Goal: Task Accomplishment & Management: Complete application form

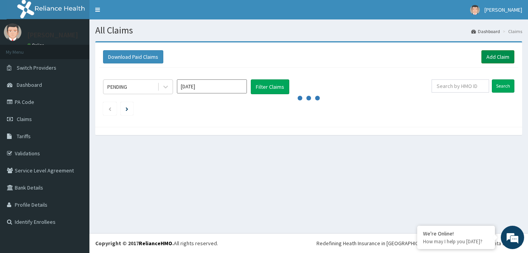
click at [499, 56] on link "Add Claim" at bounding box center [497, 56] width 33 height 13
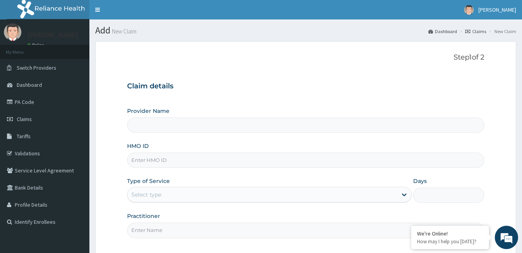
type input "mvb/10001/e"
type input "[GEOGRAPHIC_DATA] and [GEOGRAPHIC_DATA]"
type input "mvs/10001/e"
click at [150, 186] on div "Type of Service Select type" at bounding box center [269, 190] width 284 height 26
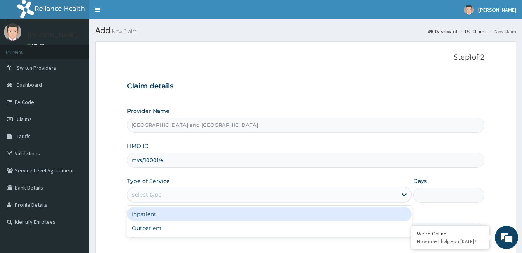
click at [149, 195] on div "Select type" at bounding box center [146, 194] width 30 height 8
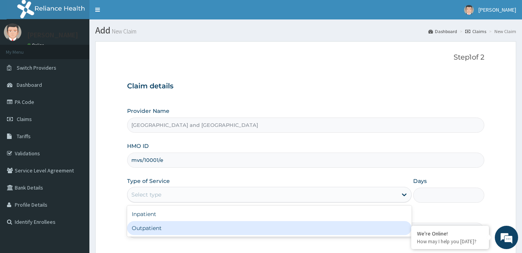
click at [147, 227] on div "Outpatient" at bounding box center [269, 228] width 284 height 14
type input "1"
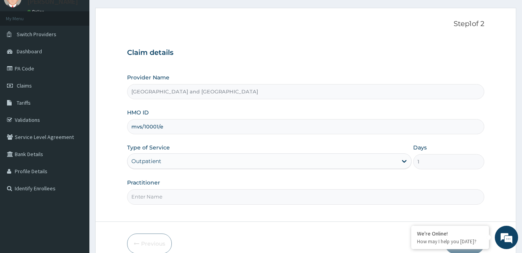
scroll to position [44, 0]
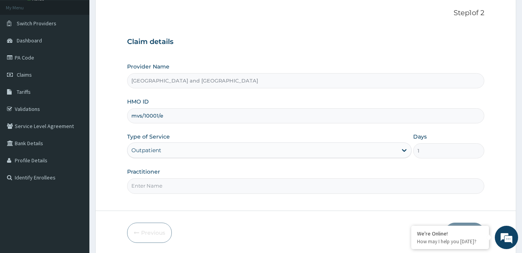
click at [237, 184] on input "Practitioner" at bounding box center [305, 185] width 357 height 15
type input "[PERSON_NAME]"
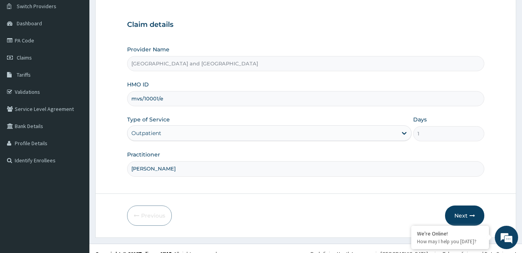
scroll to position [67, 0]
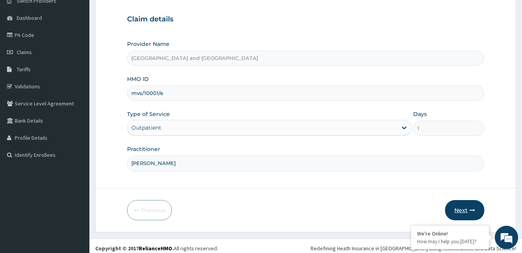
click at [467, 210] on button "Next" at bounding box center [464, 210] width 39 height 20
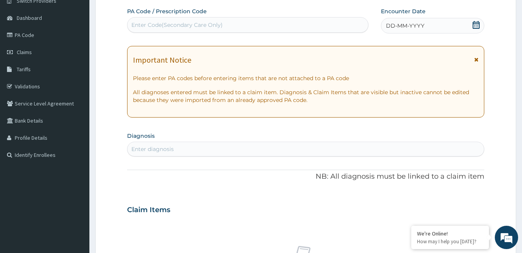
click at [478, 24] on icon at bounding box center [476, 25] width 8 height 8
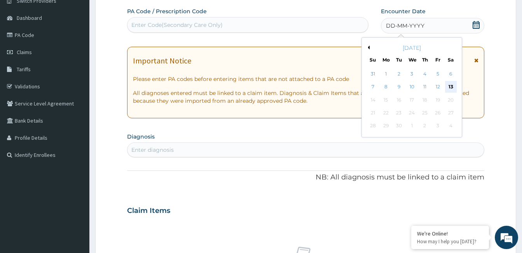
click at [450, 88] on div "13" at bounding box center [450, 87] width 12 height 12
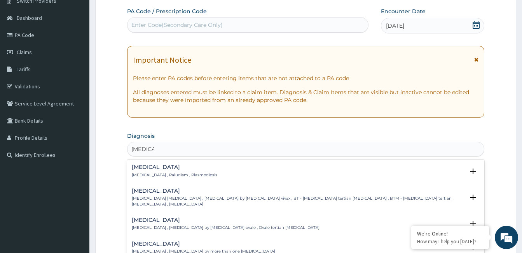
type input "malaria f"
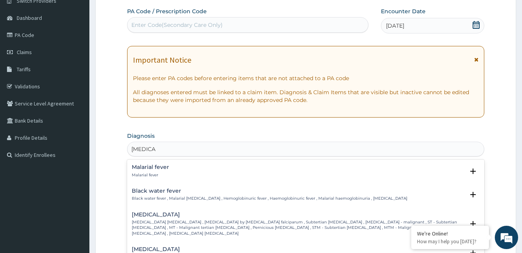
click at [154, 173] on p "Malarial fever" at bounding box center [150, 174] width 37 height 5
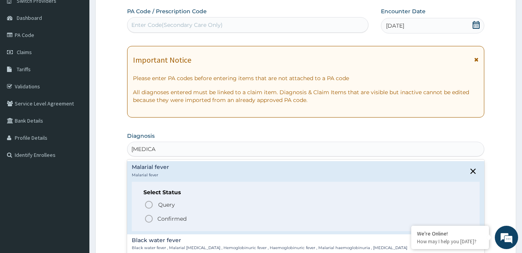
click at [149, 218] on icon "status option filled" at bounding box center [148, 218] width 9 height 9
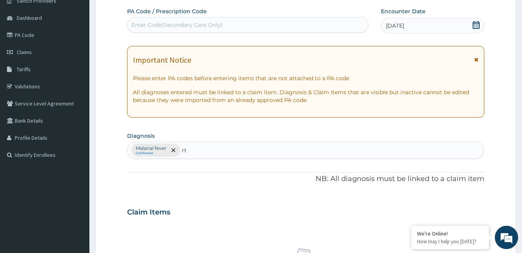
type input "rti"
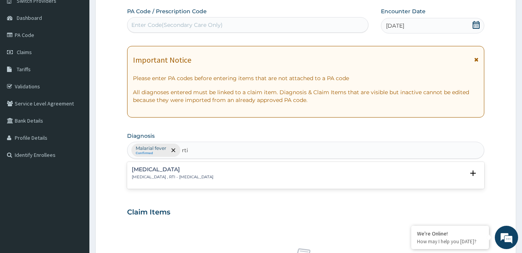
click at [173, 176] on p "Respiratory tract infection , RTI - Respiratory tract infection" at bounding box center [173, 176] width 82 height 5
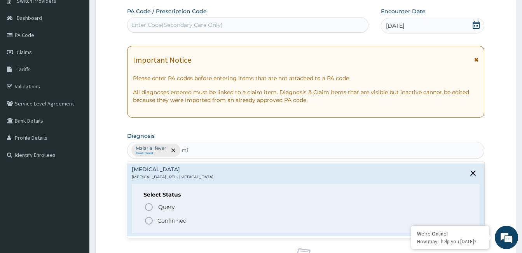
click at [181, 222] on p "Confirmed" at bounding box center [171, 220] width 29 height 8
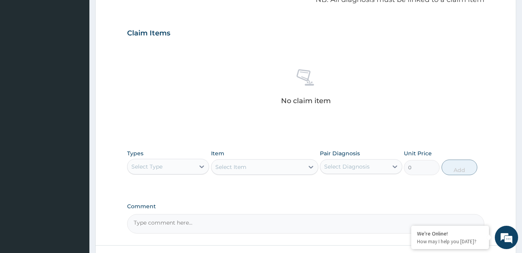
scroll to position [253, 0]
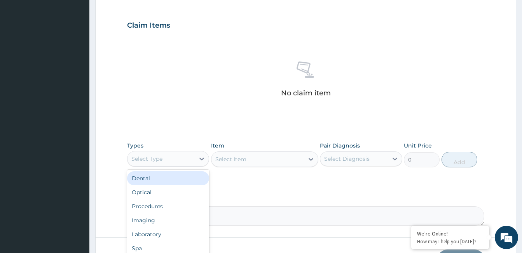
click at [171, 207] on div "Procedures" at bounding box center [168, 206] width 82 height 14
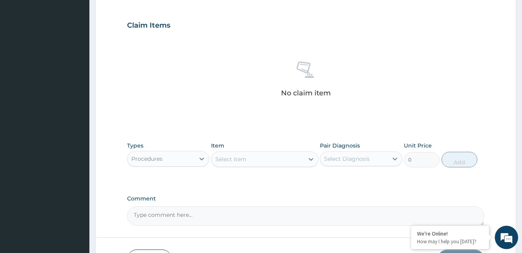
click at [261, 158] on div "Select Item" at bounding box center [257, 159] width 92 height 12
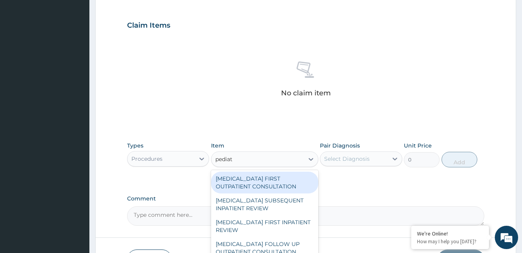
type input "pediatr"
click at [271, 183] on div "PEDIATRICIAN FIRST OUTPATIENT CONSULTATION" at bounding box center [264, 182] width 107 height 22
type input "20425"
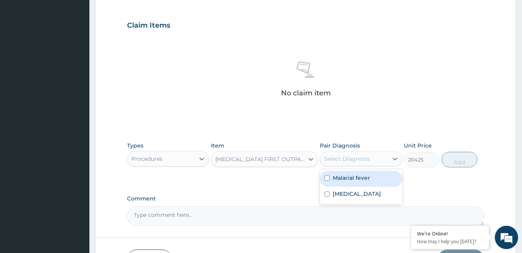
click at [352, 183] on div "Malarial fever" at bounding box center [361, 179] width 82 height 16
checkbox input "true"
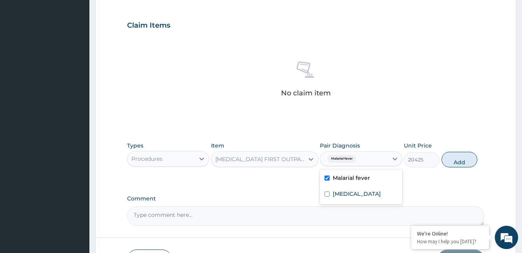
click at [355, 195] on label "Respiratory tract infection" at bounding box center [357, 194] width 48 height 8
checkbox input "true"
click at [463, 164] on button "Add" at bounding box center [459, 160] width 36 height 16
type input "0"
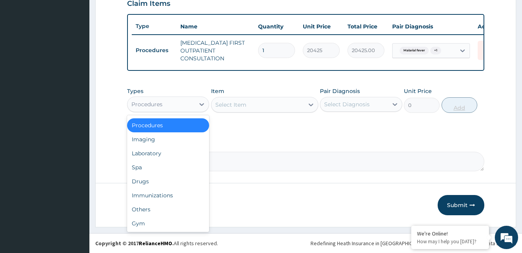
scroll to position [0, 0]
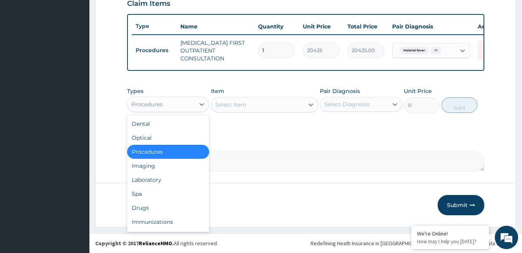
click at [173, 181] on div "Laboratory" at bounding box center [168, 180] width 82 height 14
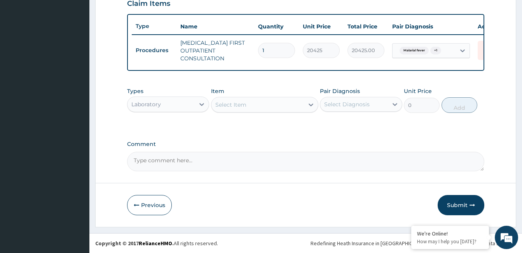
click at [271, 104] on div "Select Item" at bounding box center [257, 104] width 92 height 12
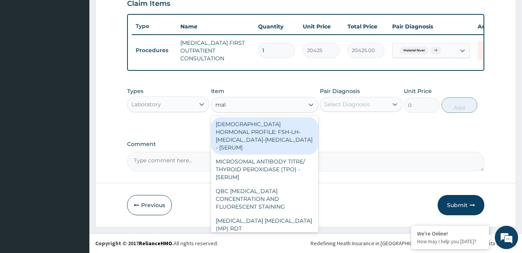
type input "mala"
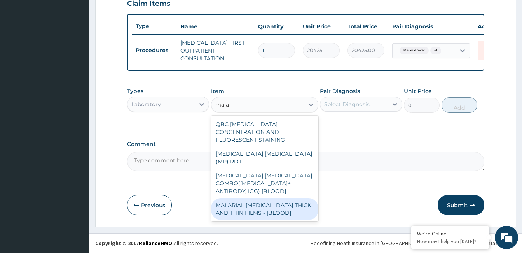
click at [260, 198] on div "MALARIAL PARASITE THICK AND THIN FILMS - [BLOOD]" at bounding box center [264, 209] width 107 height 22
type input "1612.5"
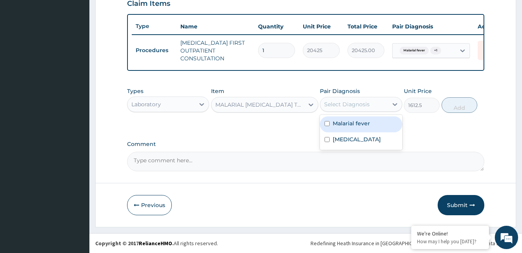
click at [352, 103] on div "Select Diagnosis" at bounding box center [346, 104] width 45 height 8
click at [342, 127] on div "Malarial fever" at bounding box center [361, 124] width 82 height 16
checkbox input "true"
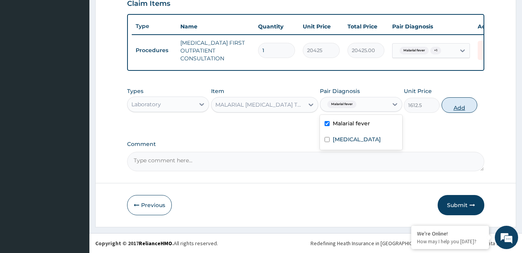
click at [461, 107] on button "Add" at bounding box center [459, 105] width 36 height 16
type input "0"
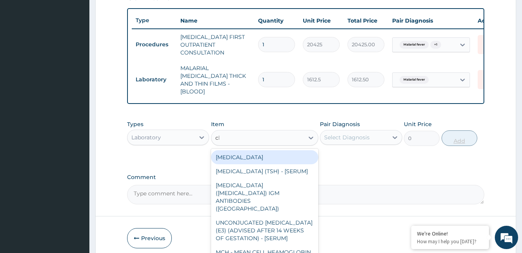
type input "cbc"
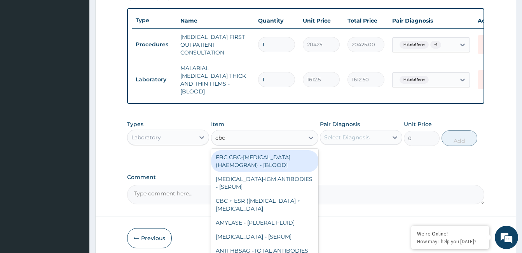
click at [256, 162] on div "FBC CBC-COMPLETE BLOOD COUNT (HAEMOGRAM) - [BLOOD]" at bounding box center [264, 161] width 107 height 22
type input "4300"
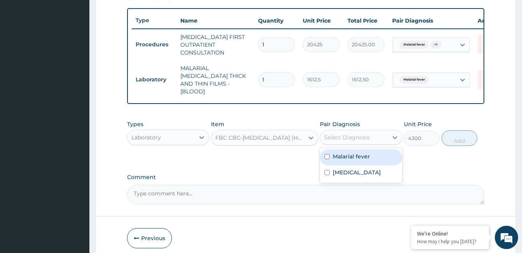
click at [354, 176] on label "Respiratory tract infection" at bounding box center [357, 172] width 48 height 8
checkbox input "true"
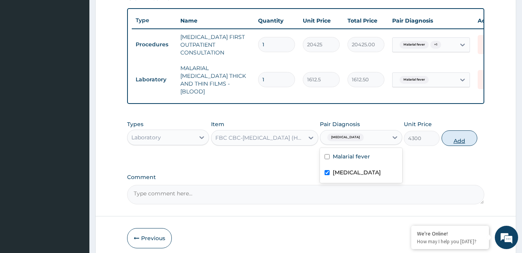
click at [457, 137] on button "Add" at bounding box center [459, 138] width 36 height 16
type input "0"
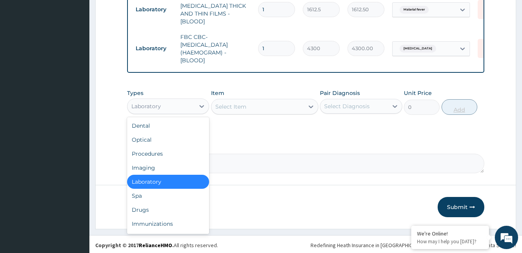
scroll to position [26, 0]
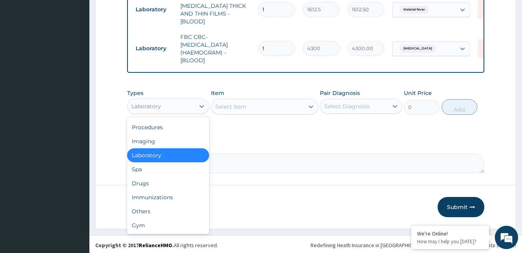
click at [166, 183] on div "Drugs" at bounding box center [168, 183] width 82 height 14
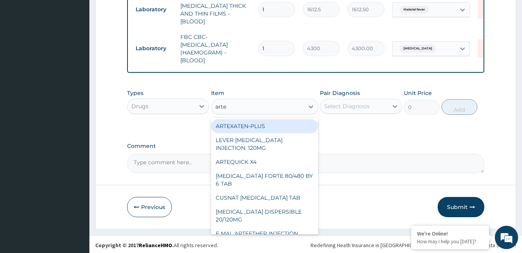
type input "artem"
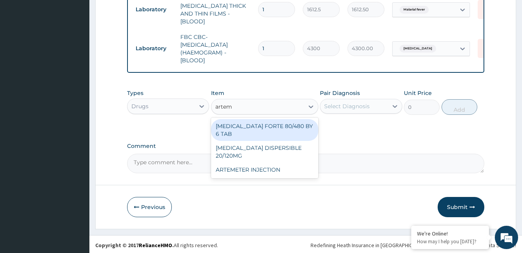
click at [264, 162] on div "ARTEMETER INJECTION" at bounding box center [264, 169] width 107 height 14
type input "946"
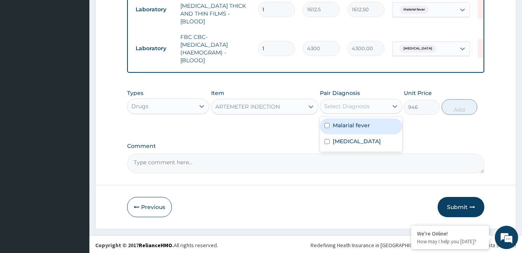
click at [357, 123] on label "Malarial fever" at bounding box center [351, 125] width 37 height 8
checkbox input "true"
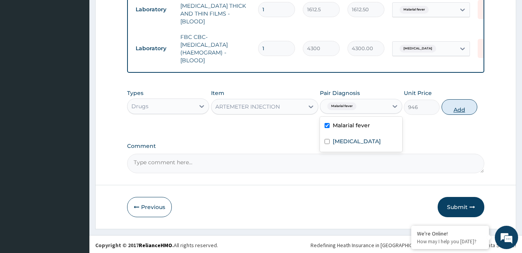
click at [462, 109] on button "Add" at bounding box center [459, 107] width 36 height 16
type input "0"
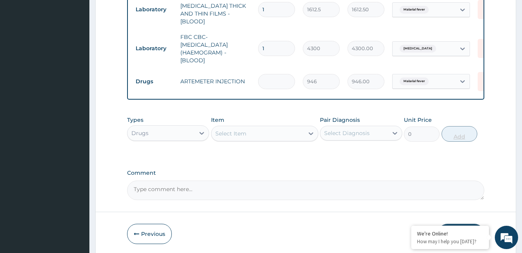
type input "0.00"
type input "3"
type input "2838.00"
type input "3"
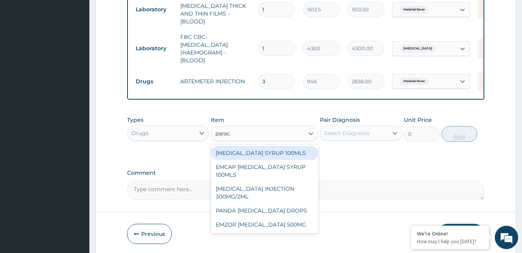
type input "parace"
click at [295, 152] on div "PARACETAMOL SYRUP 100MLS" at bounding box center [264, 153] width 107 height 14
type input "709.5"
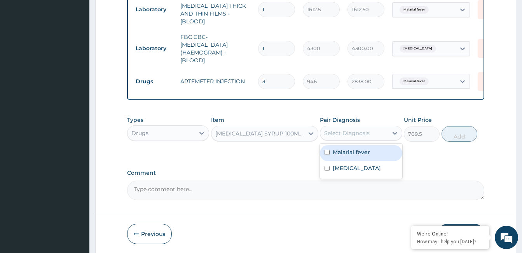
click at [353, 153] on label "Malarial fever" at bounding box center [351, 152] width 37 height 8
checkbox input "true"
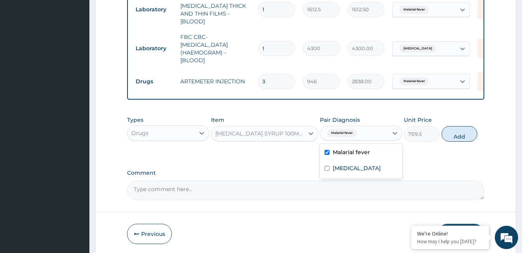
click at [476, 137] on div "Types Drugs Item PARACETAMOL SYRUP 100MLS Pair Diagnosis option Malarial fever,…" at bounding box center [305, 128] width 357 height 33
click at [455, 134] on button "Add" at bounding box center [459, 134] width 36 height 16
type input "0"
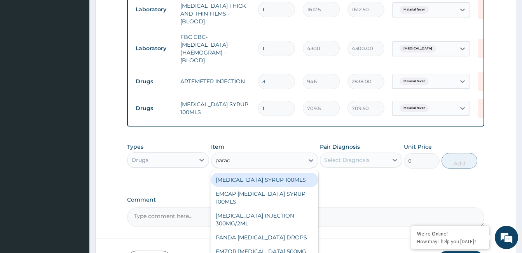
type input "parace"
click at [263, 226] on div "PARACETAMOL INJECTION 300MG/2ML" at bounding box center [264, 219] width 107 height 22
type input "260.1499938964844"
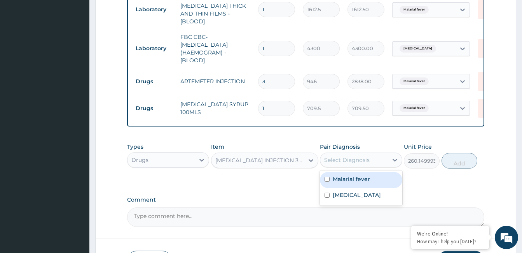
click at [359, 183] on div "Malarial fever" at bounding box center [361, 180] width 82 height 16
checkbox input "true"
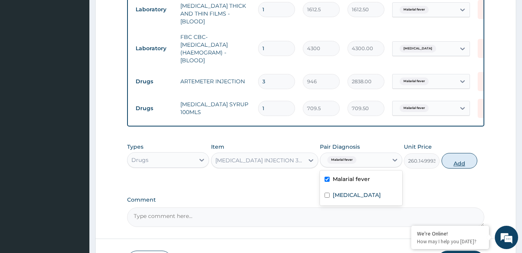
click at [463, 162] on button "Add" at bounding box center [459, 161] width 36 height 16
type input "0"
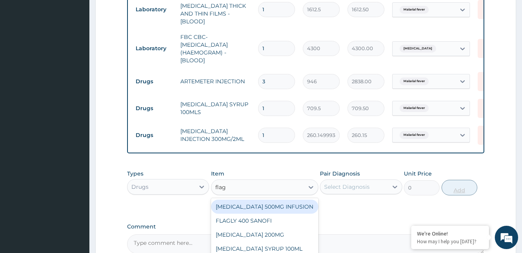
type input "flagy"
click at [279, 232] on div "FLAGYL SYRUP 100ML" at bounding box center [264, 234] width 107 height 14
type input "1064.25"
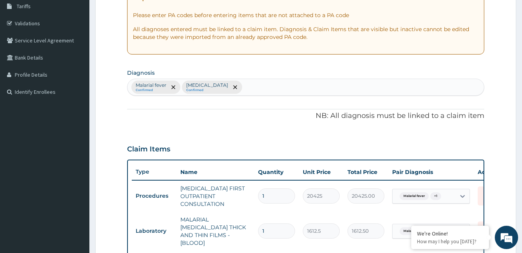
scroll to position [113, 0]
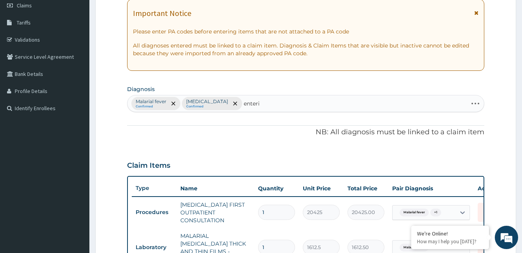
type input "enterit"
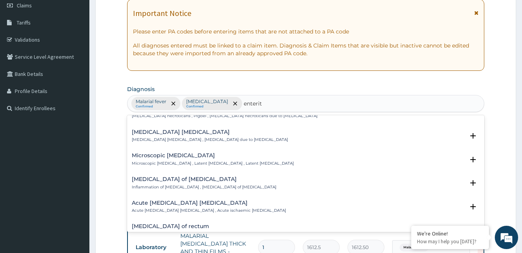
scroll to position [92, 0]
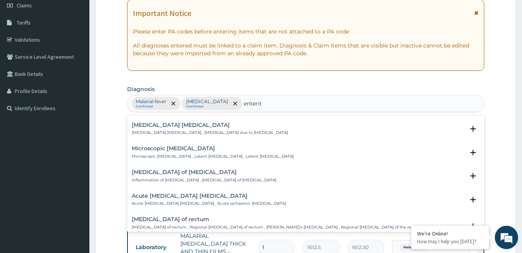
click at [245, 176] on div "Enteritis of intestine Inflammation of intestine , Enteritis of intestine" at bounding box center [306, 176] width 348 height 14
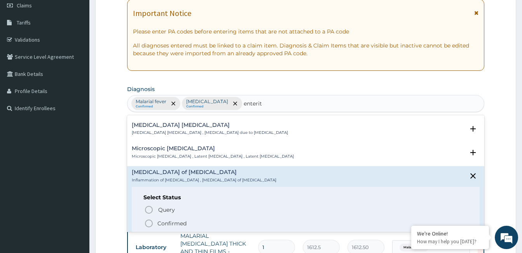
click at [189, 225] on span "Confirmed" at bounding box center [306, 222] width 324 height 9
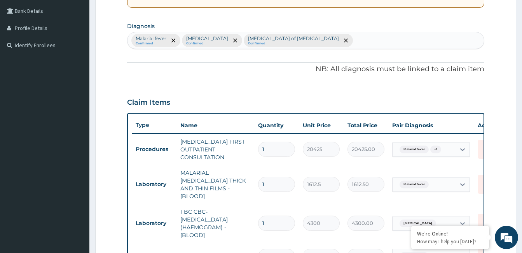
scroll to position [180, 0]
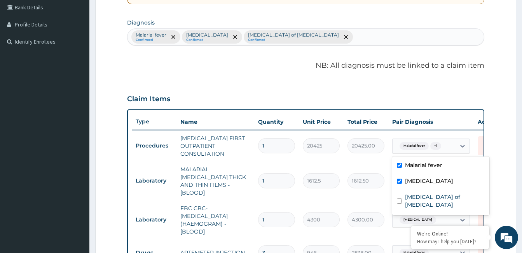
click at [428, 196] on label "Enteritis of intestine" at bounding box center [445, 201] width 80 height 16
checkbox input "true"
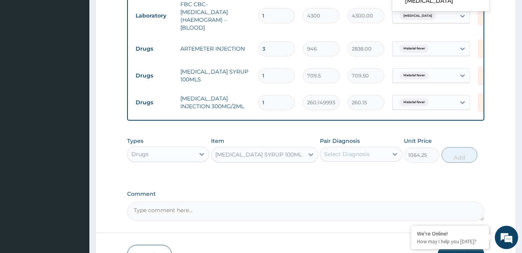
scroll to position [389, 0]
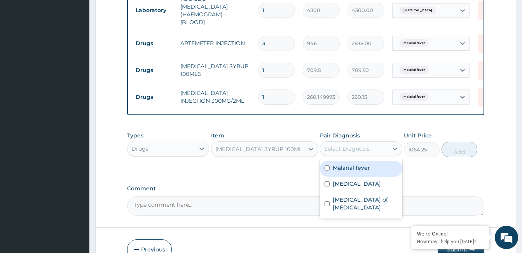
click at [350, 210] on div "Enteritis of intestine" at bounding box center [361, 204] width 82 height 24
checkbox input "true"
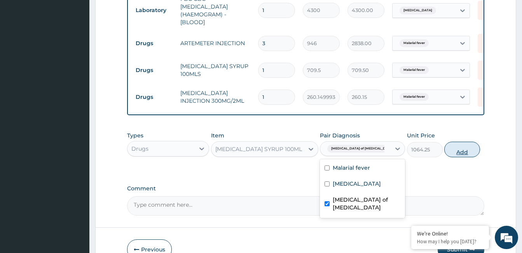
click at [458, 151] on button "Add" at bounding box center [462, 149] width 36 height 16
type input "0"
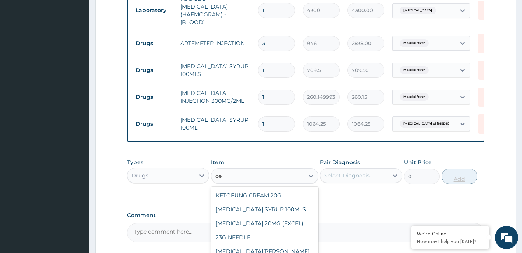
type input "c"
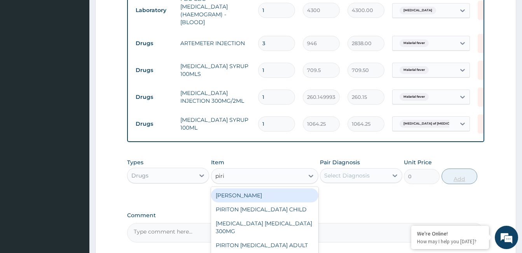
type input "pirit"
click at [286, 207] on div "PIRITON EXPECTORANT CHILD" at bounding box center [264, 209] width 107 height 14
type input "1182.5"
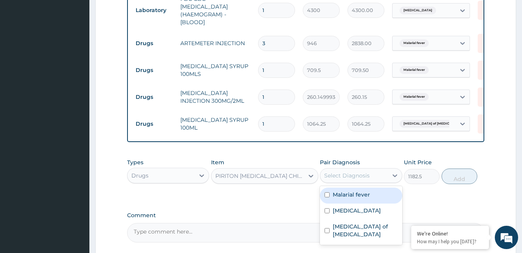
click at [357, 214] on label "Respiratory tract infection" at bounding box center [357, 210] width 48 height 8
checkbox input "true"
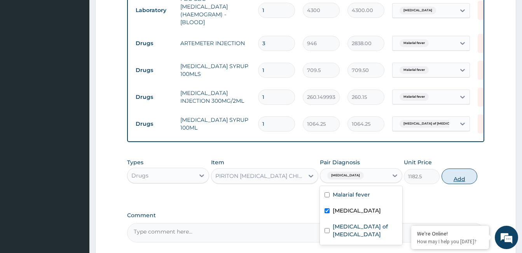
click at [460, 173] on button "Add" at bounding box center [459, 176] width 36 height 16
type input "0"
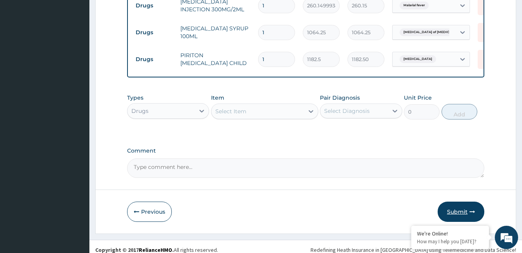
click at [464, 209] on button "Submit" at bounding box center [460, 211] width 47 height 20
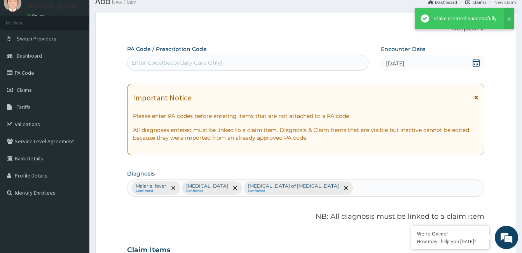
scroll to position [480, 0]
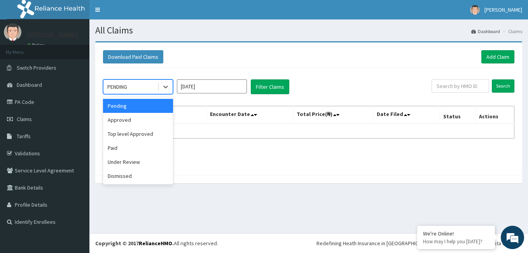
click at [130, 117] on div "Approved" at bounding box center [138, 120] width 70 height 14
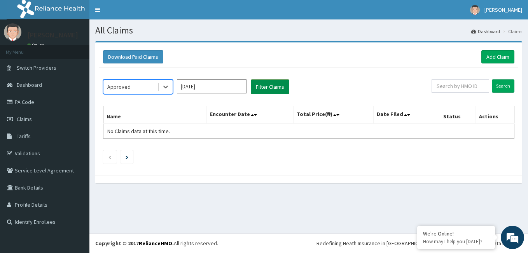
click at [270, 87] on button "Filter Claims" at bounding box center [270, 86] width 38 height 15
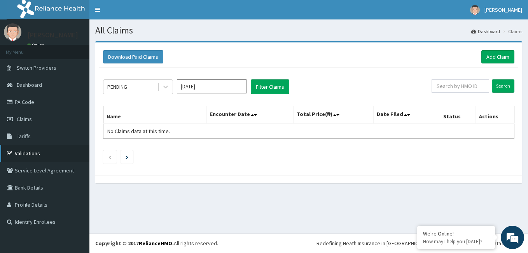
click at [23, 155] on link "Validations" at bounding box center [44, 153] width 89 height 17
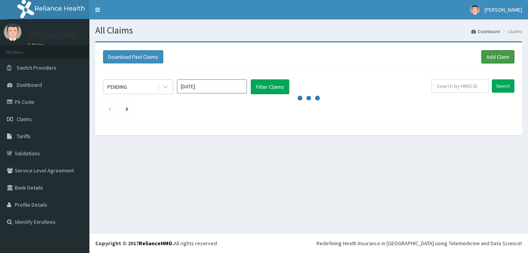
click at [491, 57] on link "Add Claim" at bounding box center [497, 56] width 33 height 13
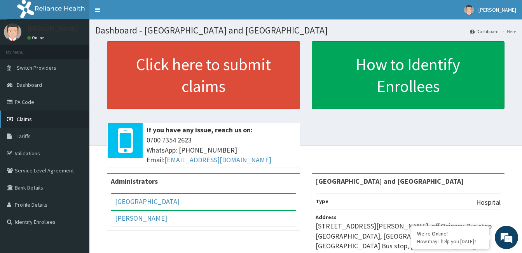
click at [30, 117] on span "Claims" at bounding box center [24, 118] width 15 height 7
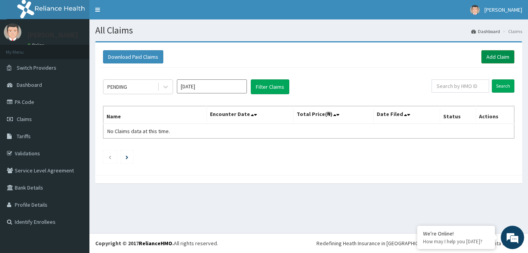
click at [502, 57] on link "Add Claim" at bounding box center [497, 56] width 33 height 13
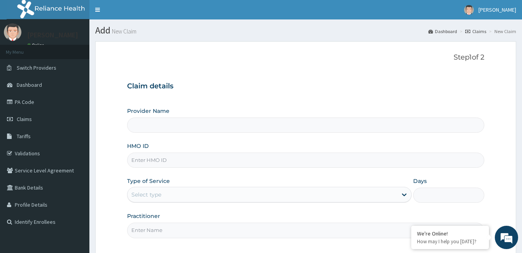
type input "[GEOGRAPHIC_DATA] and [GEOGRAPHIC_DATA]"
click at [166, 160] on input "HMO ID" at bounding box center [305, 159] width 357 height 15
type input "NBC/11159/A"
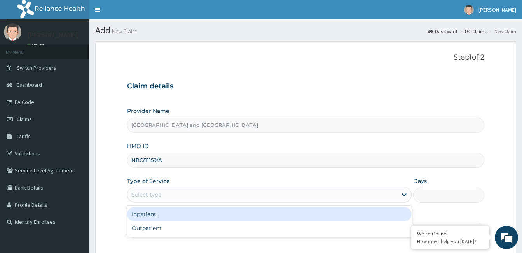
click at [235, 231] on div "Outpatient" at bounding box center [269, 228] width 284 height 14
type input "1"
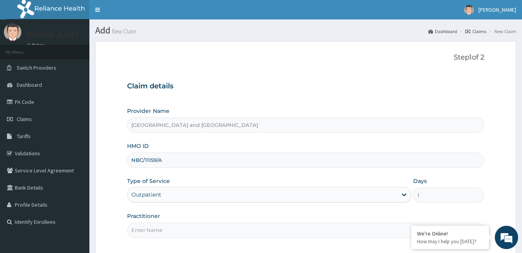
click at [266, 233] on input "Practitioner" at bounding box center [305, 229] width 357 height 15
type input "Dr Opeyemi"
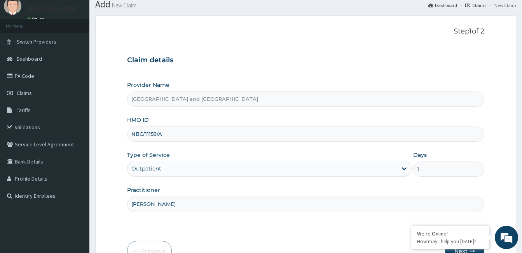
scroll to position [72, 0]
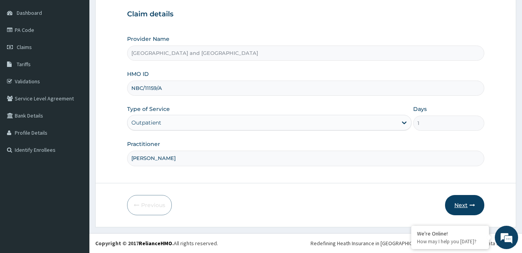
click at [467, 204] on button "Next" at bounding box center [464, 205] width 39 height 20
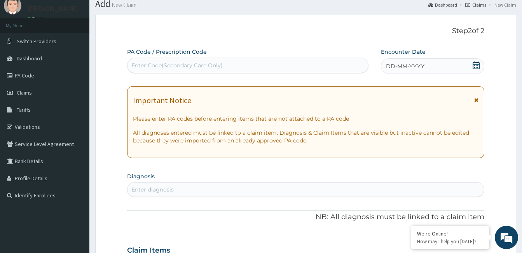
scroll to position [24, 0]
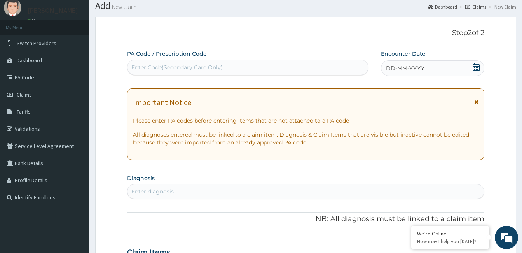
click at [478, 69] on icon at bounding box center [476, 67] width 8 height 8
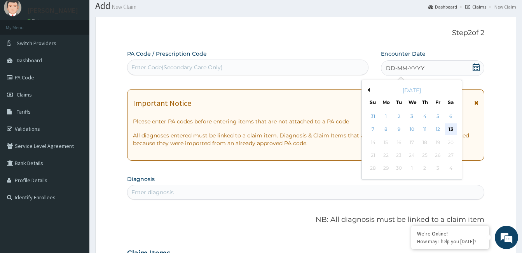
click at [452, 129] on div "13" at bounding box center [450, 130] width 12 height 12
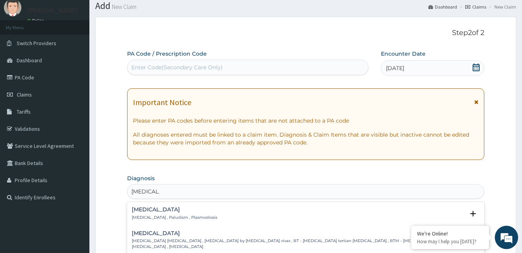
type input "MALARIA F"
click at [159, 206] on h4 "Malarial fever" at bounding box center [150, 209] width 37 height 6
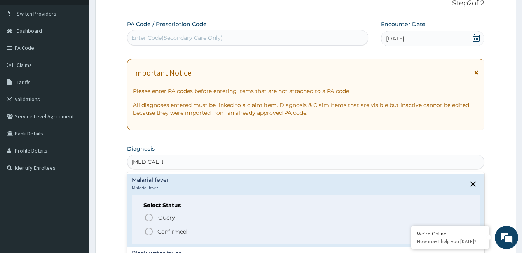
scroll to position [84, 0]
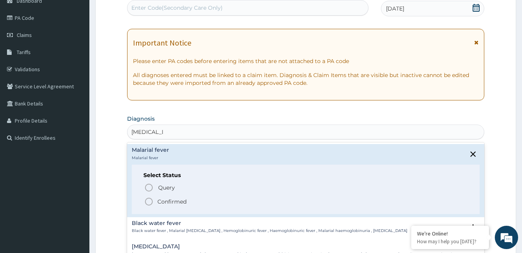
click at [186, 204] on span "Confirmed" at bounding box center [306, 201] width 324 height 9
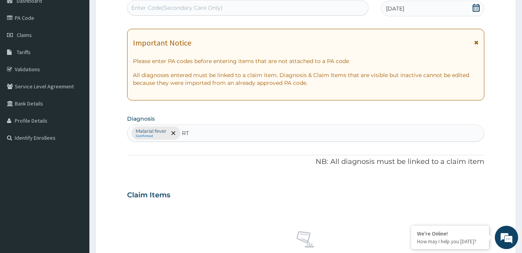
type input "RTI"
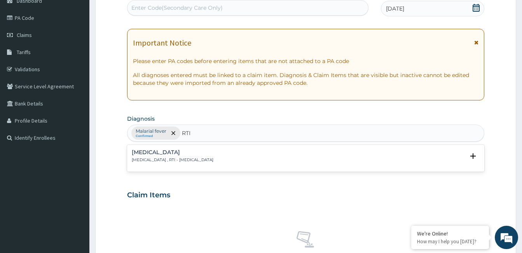
click at [209, 157] on div "Respiratory tract infection Respiratory tract infection , RTI - Respiratory tra…" at bounding box center [173, 156] width 82 height 14
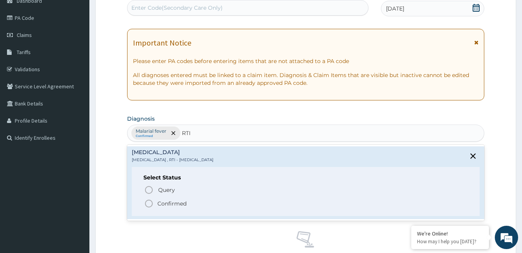
click at [182, 207] on p "Confirmed" at bounding box center [171, 203] width 29 height 8
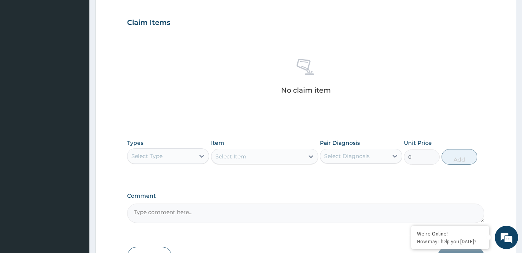
scroll to position [269, 0]
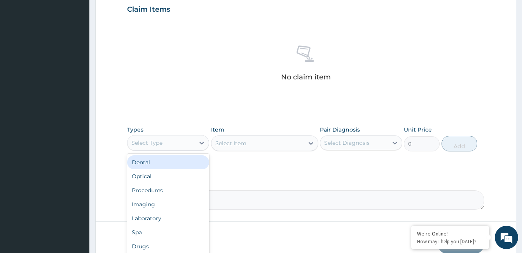
click at [174, 190] on div "Procedures" at bounding box center [168, 190] width 82 height 14
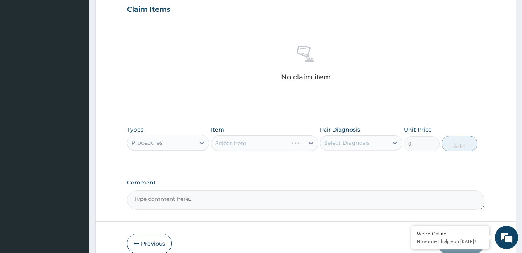
click at [247, 147] on div "Select Item" at bounding box center [264, 143] width 107 height 16
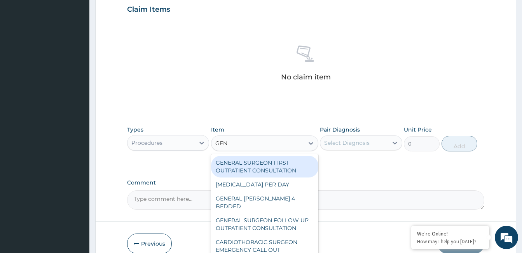
type input "GENE"
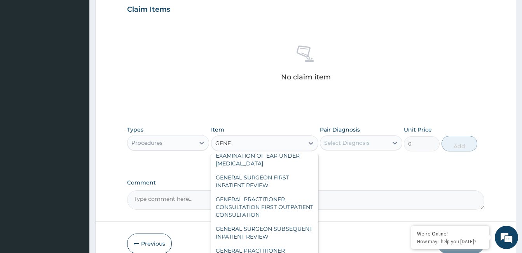
scroll to position [112, 0]
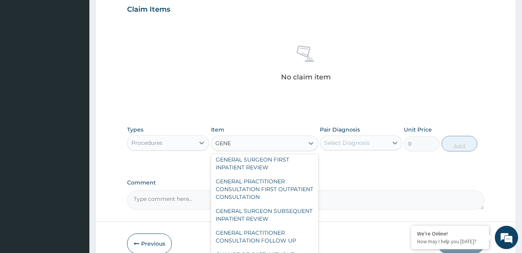
click at [279, 181] on div "GENERAL PRACTITIONER CONSULTATION FIRST OUTPATIENT CONSULTATION" at bounding box center [264, 189] width 107 height 30
type input "3547.5"
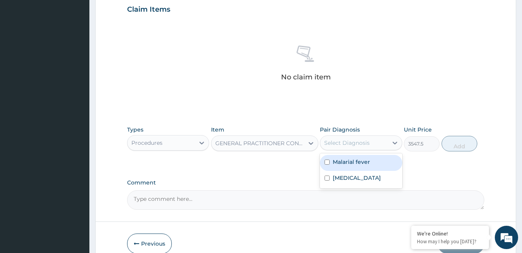
click at [358, 166] on div "Malarial fever" at bounding box center [361, 163] width 82 height 16
checkbox input "true"
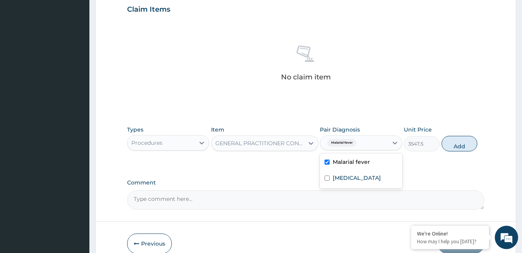
click at [356, 181] on label "Respiratory tract infection" at bounding box center [357, 178] width 48 height 8
checkbox input "true"
click at [463, 145] on button "Add" at bounding box center [459, 144] width 36 height 16
type input "0"
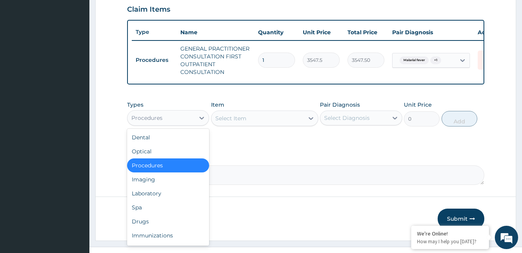
click at [163, 200] on div "Laboratory" at bounding box center [168, 193] width 82 height 14
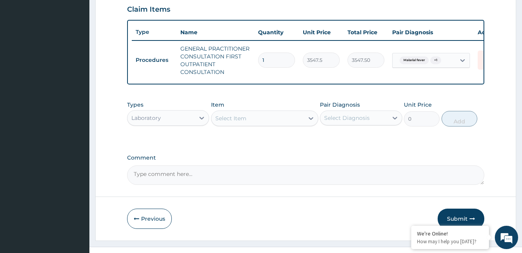
click at [265, 123] on div "Select Item" at bounding box center [257, 118] width 92 height 12
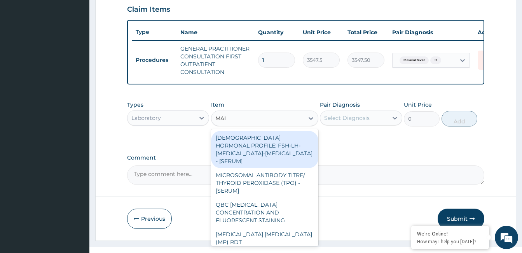
type input "MALA"
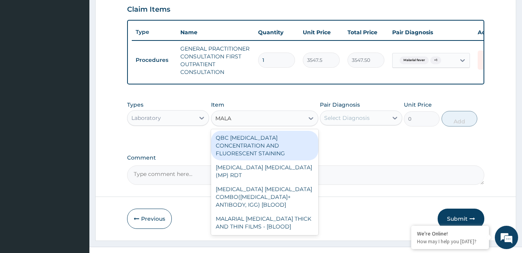
click at [277, 214] on div "MALARIAL PARASITE THICK AND THIN FILMS - [BLOOD]" at bounding box center [264, 222] width 107 height 22
type input "1612.5"
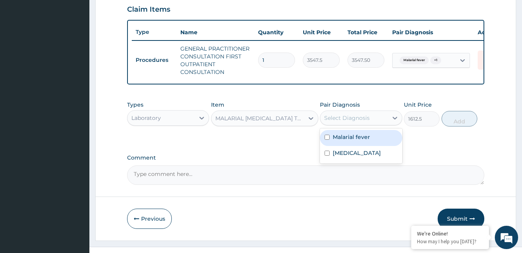
click at [353, 141] on label "Malarial fever" at bounding box center [351, 137] width 37 height 8
checkbox input "true"
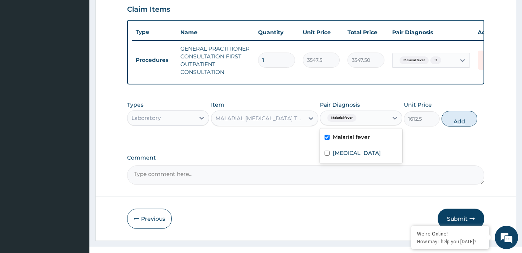
click at [470, 124] on button "Add" at bounding box center [459, 119] width 36 height 16
type input "0"
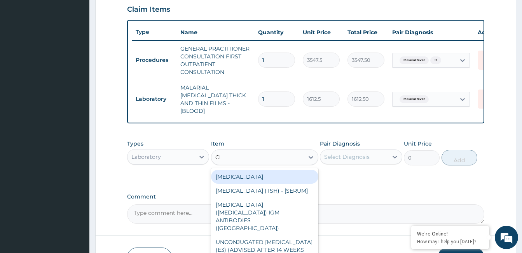
type input "CBC"
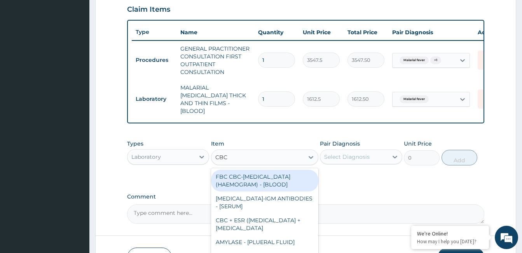
click at [281, 184] on div "FBC CBC-COMPLETE BLOOD COUNT (HAEMOGRAM) - [BLOOD]" at bounding box center [264, 180] width 107 height 22
type input "4300"
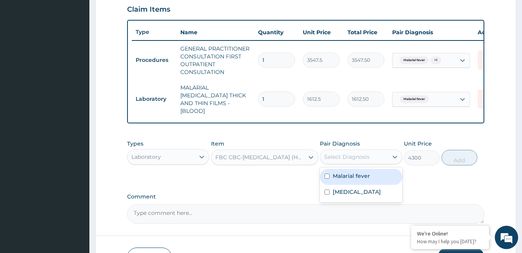
click at [361, 195] on label "Respiratory tract infection" at bounding box center [357, 192] width 48 height 8
checkbox input "true"
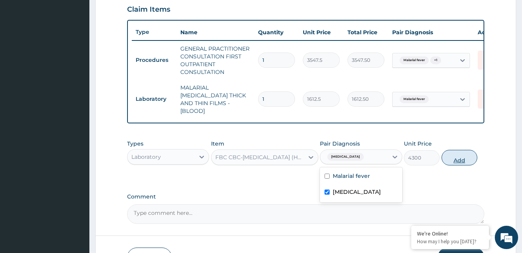
click at [461, 159] on button "Add" at bounding box center [459, 158] width 36 height 16
type input "0"
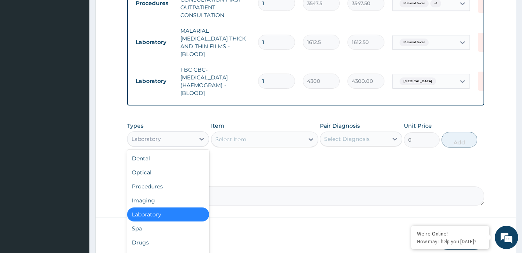
scroll to position [26, 0]
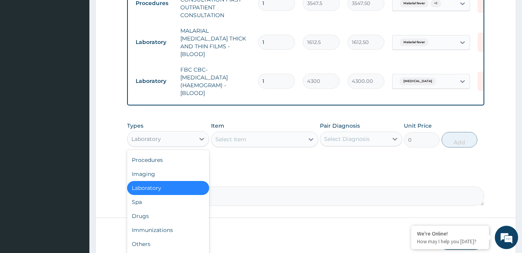
click at [172, 218] on div "Drugs" at bounding box center [168, 216] width 82 height 14
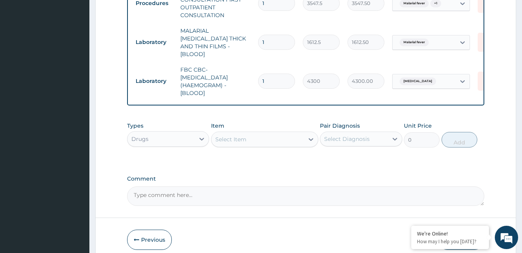
click at [252, 139] on div "Select Item" at bounding box center [257, 139] width 92 height 12
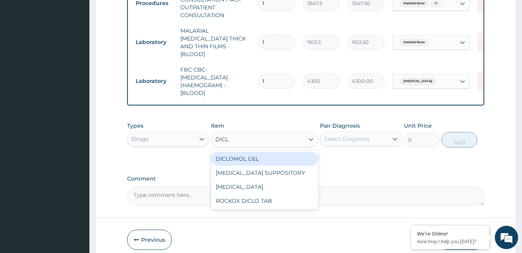
type input "DICLO"
click at [261, 200] on div "ROCKOX DICLO TAB" at bounding box center [264, 200] width 107 height 14
type input "82.7750015258789"
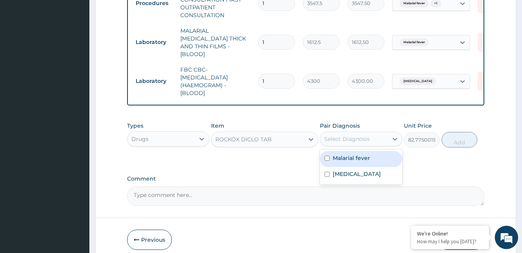
click at [363, 156] on label "Malarial fever" at bounding box center [351, 158] width 37 height 8
checkbox input "true"
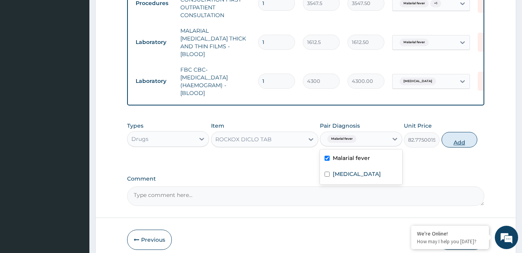
click at [460, 145] on button "Add" at bounding box center [459, 140] width 36 height 16
type input "0"
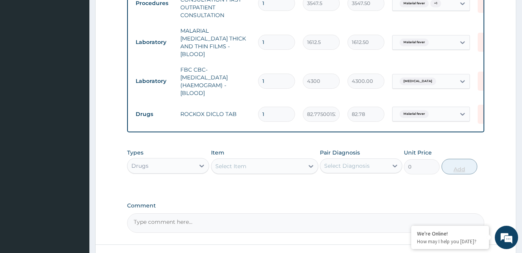
type input "10"
type input "827.75"
type input "10"
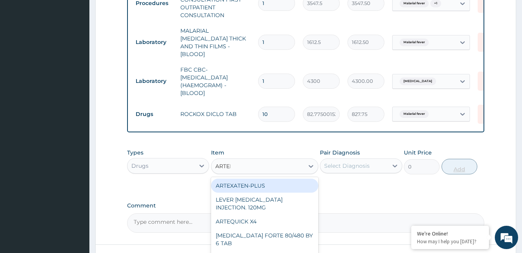
type input "ARTEME"
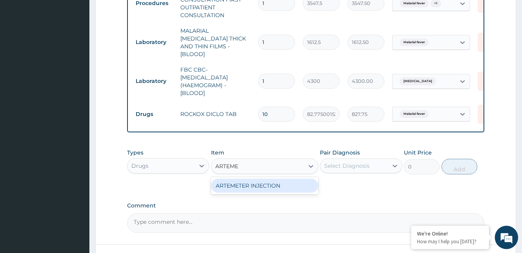
click at [263, 182] on div "ARTEMETER INJECTION" at bounding box center [264, 185] width 107 height 14
type input "946"
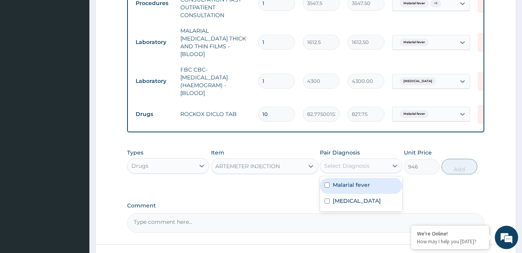
click at [355, 182] on label "Malarial fever" at bounding box center [351, 185] width 37 height 8
checkbox input "true"
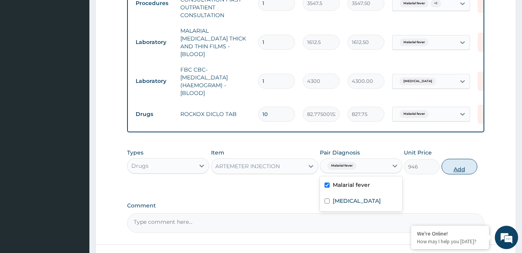
click at [460, 168] on button "Add" at bounding box center [459, 167] width 36 height 16
type input "0"
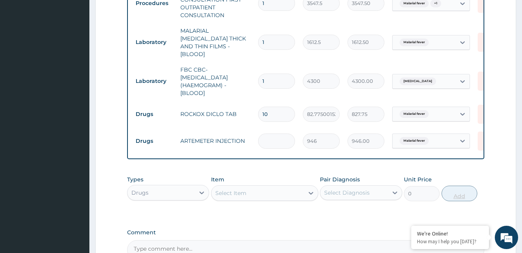
type input "0.00"
type input "6"
type input "5676.00"
type input "6"
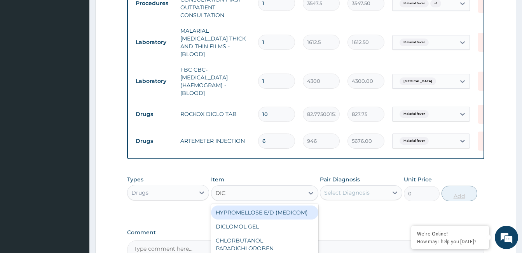
type input "DICLO"
click at [269, 239] on div "DICLOFENAC" at bounding box center [264, 240] width 107 height 14
type input "591.25"
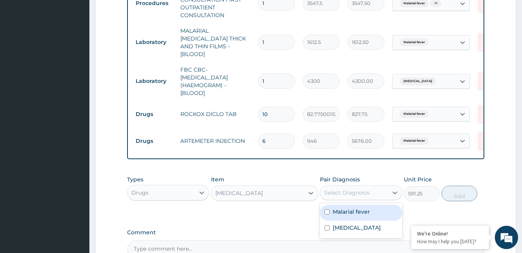
click at [363, 215] on div "Malarial fever" at bounding box center [361, 212] width 82 height 16
checkbox input "true"
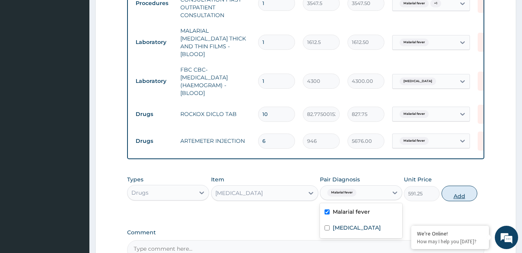
click at [467, 192] on button "Add" at bounding box center [459, 193] width 36 height 16
type input "0"
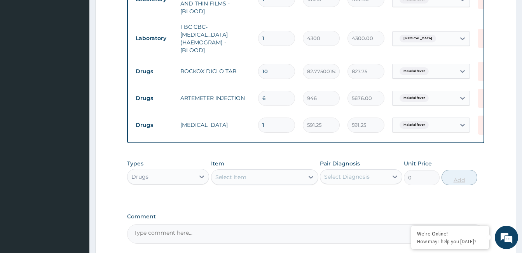
scroll to position [374, 0]
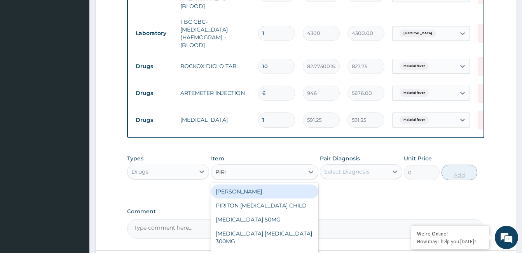
type input "PIRIT"
click at [268, 194] on div "PIRITON TAB EVANS" at bounding box center [264, 191] width 107 height 14
type input "23.64999961853027"
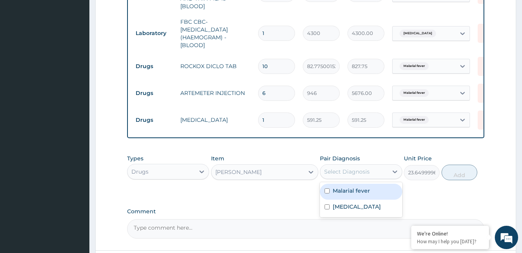
click at [355, 206] on label "Respiratory tract infection" at bounding box center [357, 206] width 48 height 8
checkbox input "true"
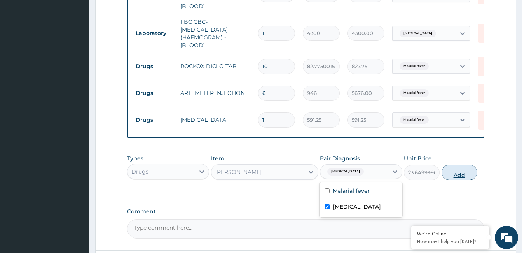
click at [459, 168] on button "Add" at bounding box center [459, 172] width 36 height 16
type input "0"
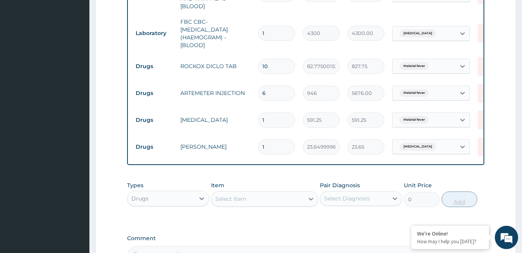
type input "10"
type input "236.50"
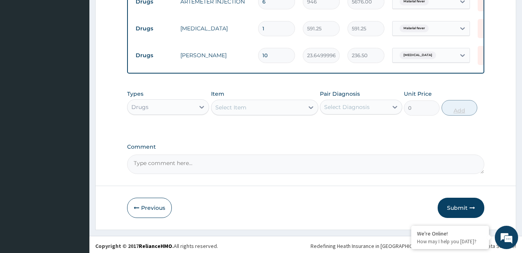
scroll to position [466, 0]
click at [462, 203] on button "Submit" at bounding box center [460, 207] width 47 height 20
